Goal: Transaction & Acquisition: Purchase product/service

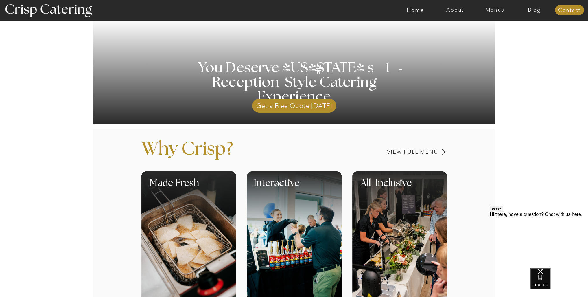
scroll to position [203, 0]
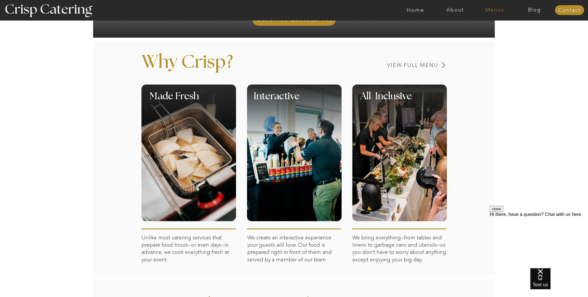
click at [497, 8] on nav "Menus" at bounding box center [495, 10] width 40 height 6
click at [492, 25] on nav "Summer (Mar-Aug)" at bounding box center [497, 25] width 52 height 5
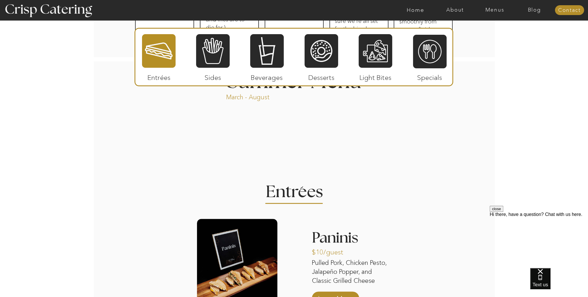
scroll to position [550, 0]
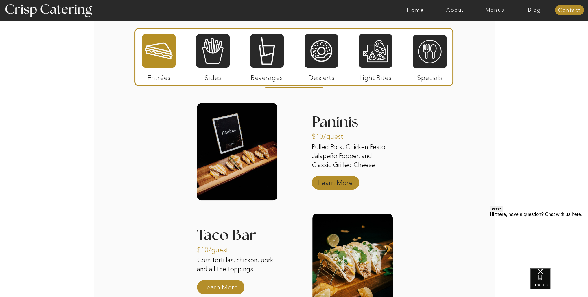
click at [337, 183] on p "Learn More" at bounding box center [335, 181] width 38 height 17
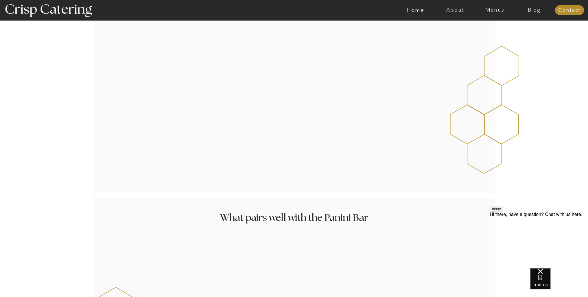
scroll to position [666, 0]
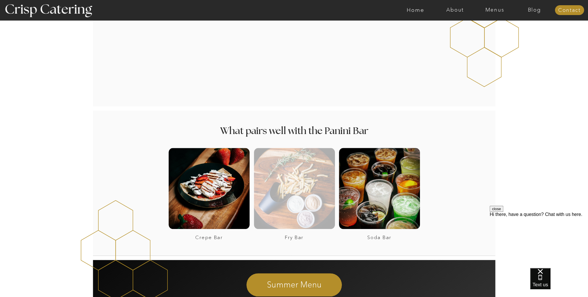
click at [293, 172] on div at bounding box center [294, 188] width 81 height 81
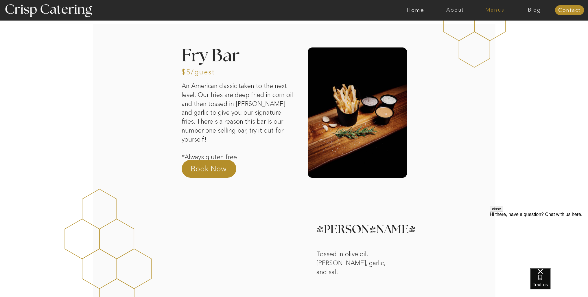
click at [497, 8] on nav "Menus" at bounding box center [495, 10] width 40 height 6
click at [495, 44] on nav "Four Course Dream" at bounding box center [497, 41] width 52 height 5
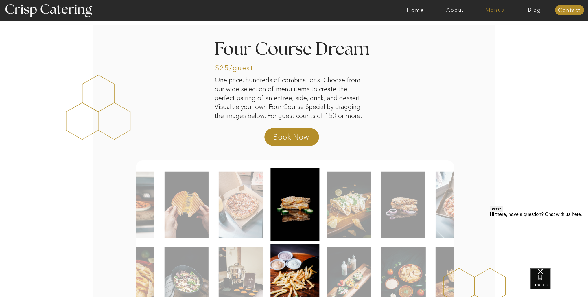
click at [486, 9] on nav "Menus" at bounding box center [495, 10] width 40 height 6
click at [479, 23] on nav "Summer (Mar-Aug)" at bounding box center [497, 25] width 52 height 5
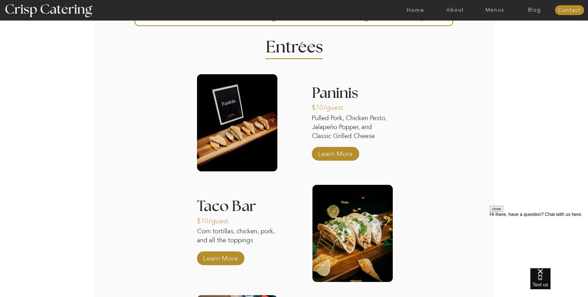
scroll to position [463, 0]
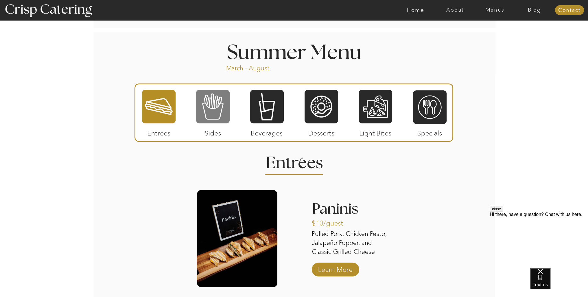
click at [221, 102] on div at bounding box center [213, 106] width 34 height 35
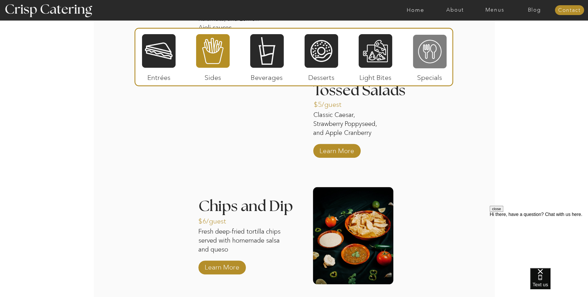
scroll to position [579, 0]
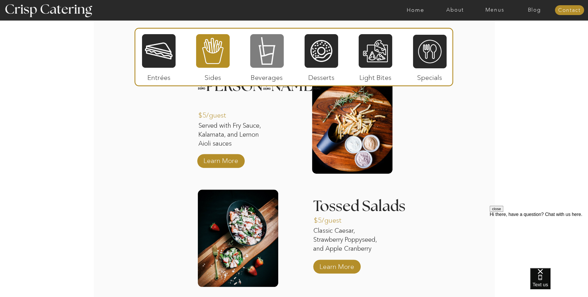
click at [260, 57] on div at bounding box center [267, 51] width 34 height 35
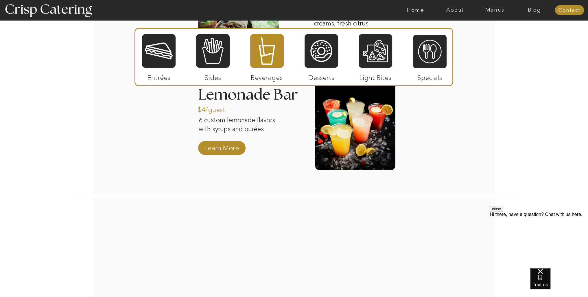
scroll to position [550, 0]
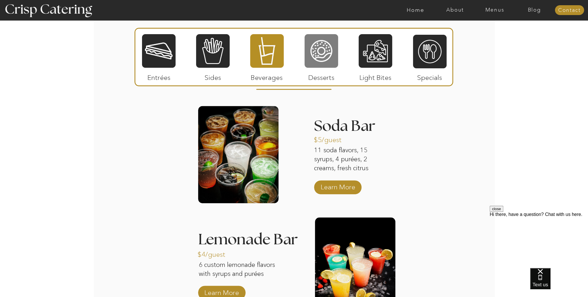
click at [324, 42] on div at bounding box center [322, 51] width 34 height 35
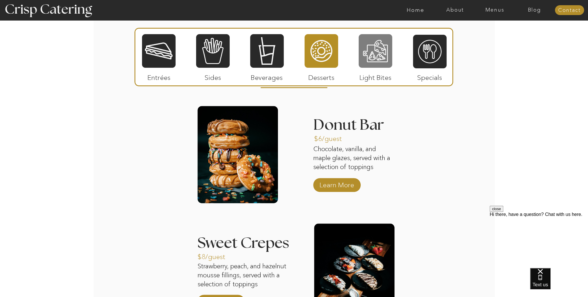
click at [385, 55] on div at bounding box center [376, 51] width 34 height 35
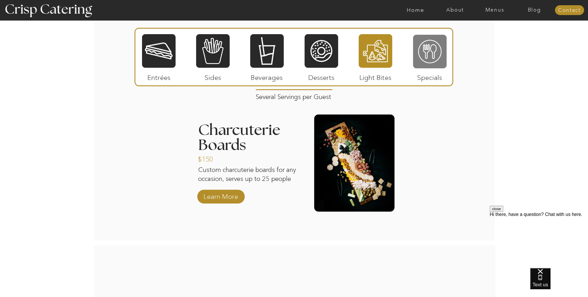
click at [431, 50] on div at bounding box center [430, 51] width 34 height 35
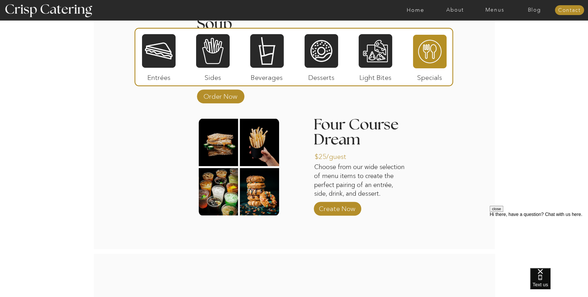
scroll to position [781, 0]
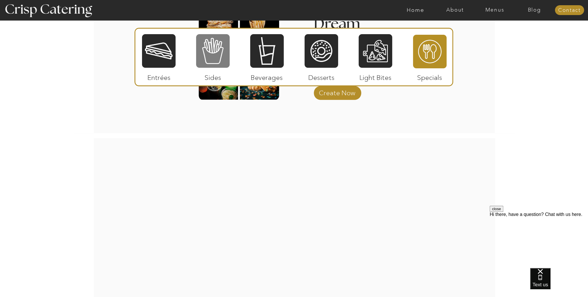
click at [221, 54] on div at bounding box center [213, 51] width 34 height 35
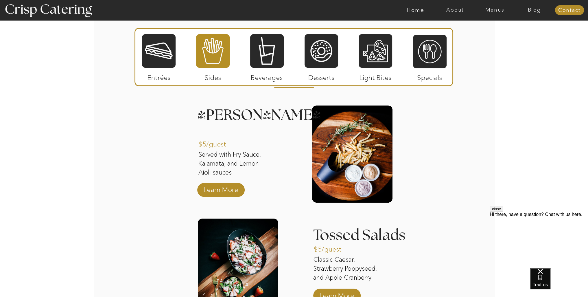
scroll to position [608, 0]
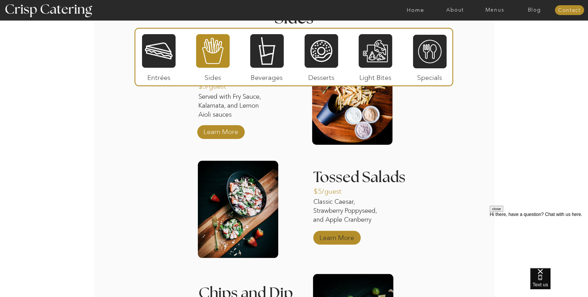
click at [349, 235] on p "Learn More" at bounding box center [337, 236] width 38 height 17
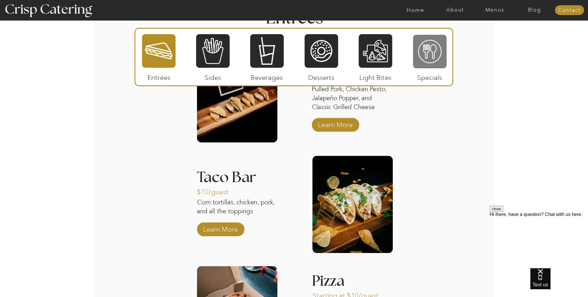
click at [425, 52] on div at bounding box center [430, 51] width 34 height 35
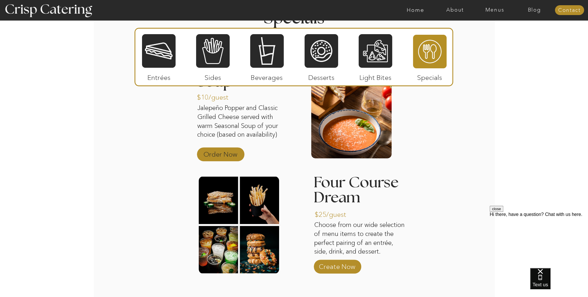
click at [231, 154] on p "Order Now" at bounding box center [220, 152] width 38 height 17
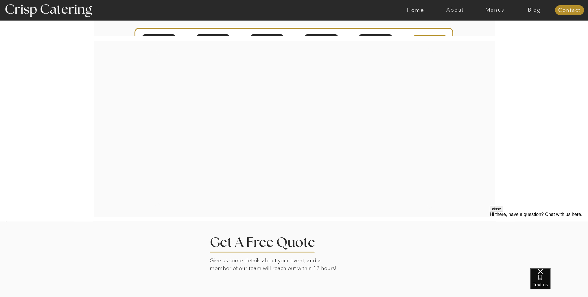
scroll to position [676, 0]
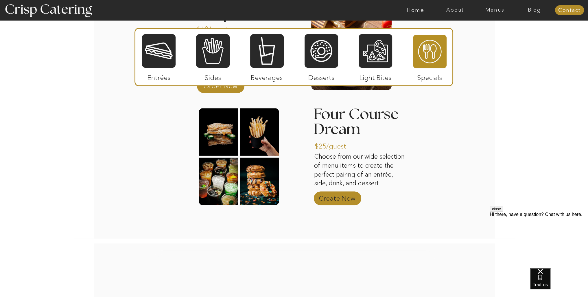
click at [344, 196] on p "Create Now" at bounding box center [337, 196] width 38 height 17
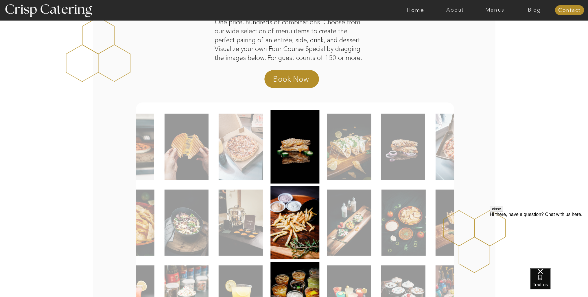
click at [348, 141] on img at bounding box center [349, 147] width 44 height 66
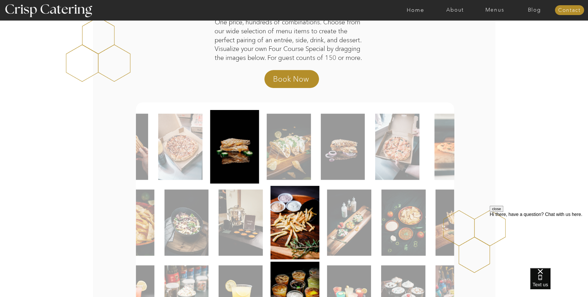
click at [288, 143] on img at bounding box center [289, 147] width 44 height 66
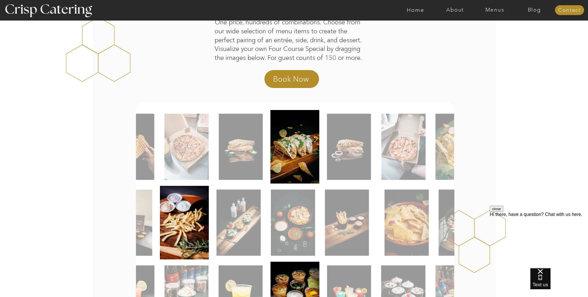
click at [302, 216] on img at bounding box center [293, 223] width 44 height 66
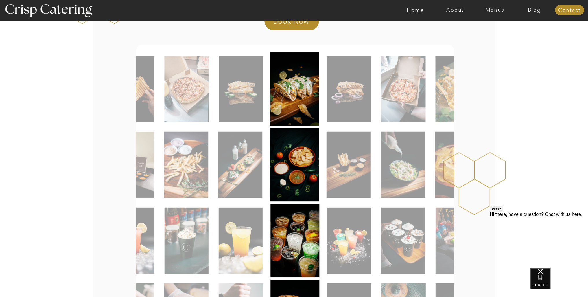
scroll to position [174, 0]
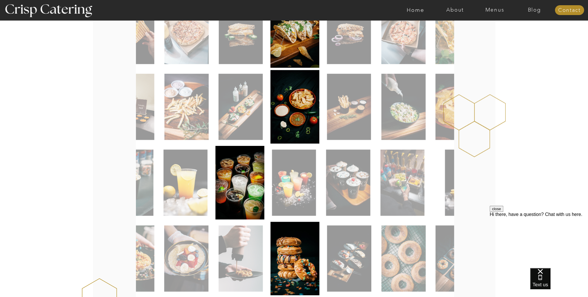
click at [304, 184] on img at bounding box center [294, 183] width 44 height 66
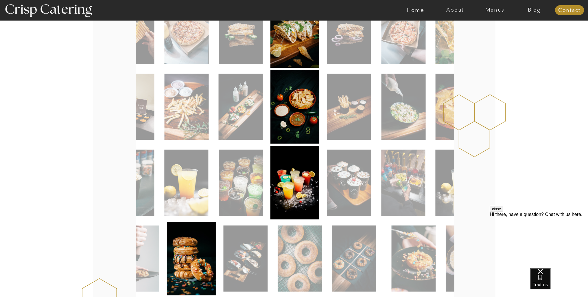
click at [299, 254] on img at bounding box center [300, 258] width 44 height 66
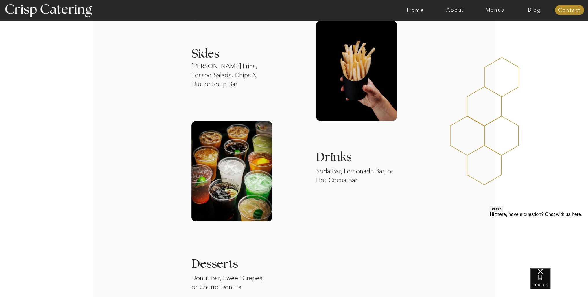
scroll to position [723, 0]
